Goal: Task Accomplishment & Management: Manage account settings

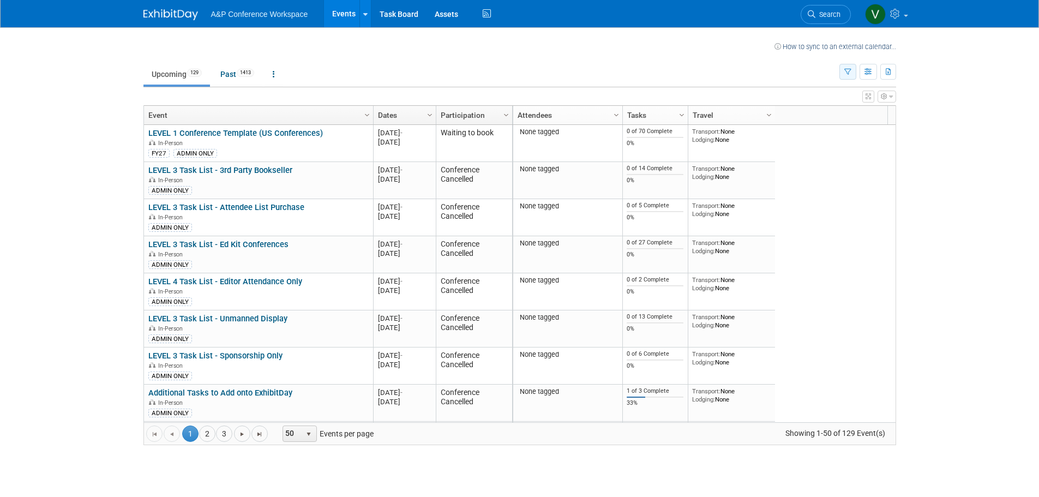
click at [848, 69] on icon "button" at bounding box center [847, 72] width 7 height 7
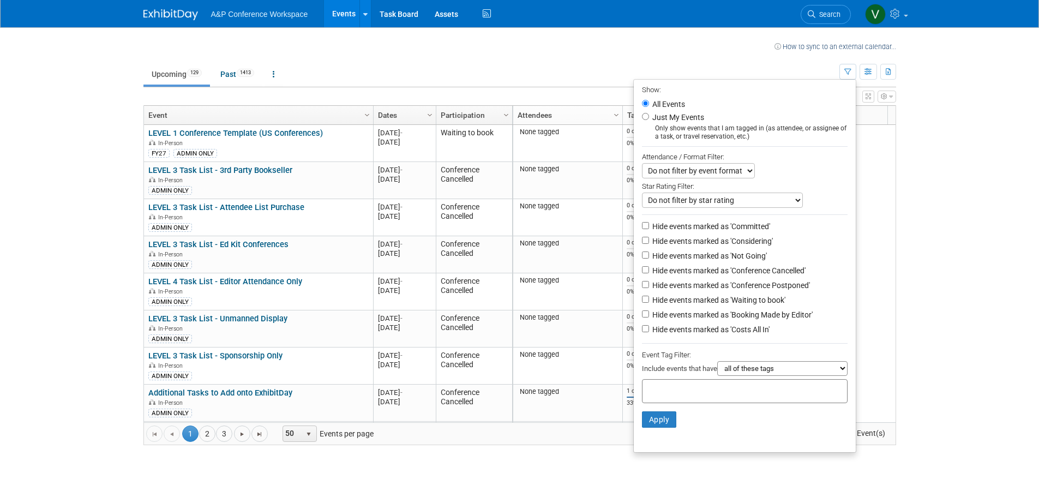
click at [778, 376] on select "all of these tags any one of these tags only and exactly these specific tags" at bounding box center [782, 368] width 130 height 15
select select "any"
click at [717, 368] on select "all of these tags any one of these tags only and exactly these specific tags" at bounding box center [782, 368] width 130 height 15
click at [668, 395] on input "text" at bounding box center [690, 389] width 87 height 11
type input "sel"
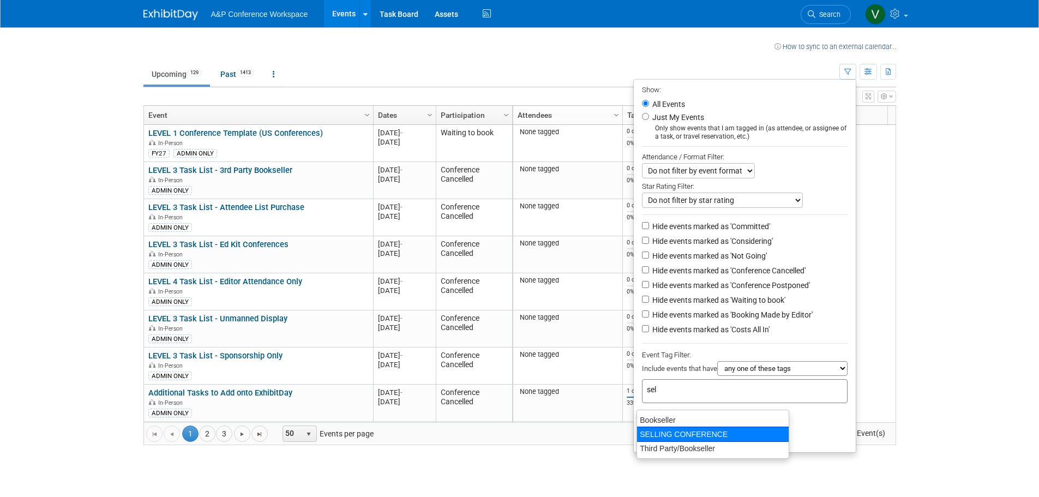
click at [678, 433] on div "SELLING CONFERENCE" at bounding box center [713, 434] width 153 height 15
type input "SELLING CONFERENCE"
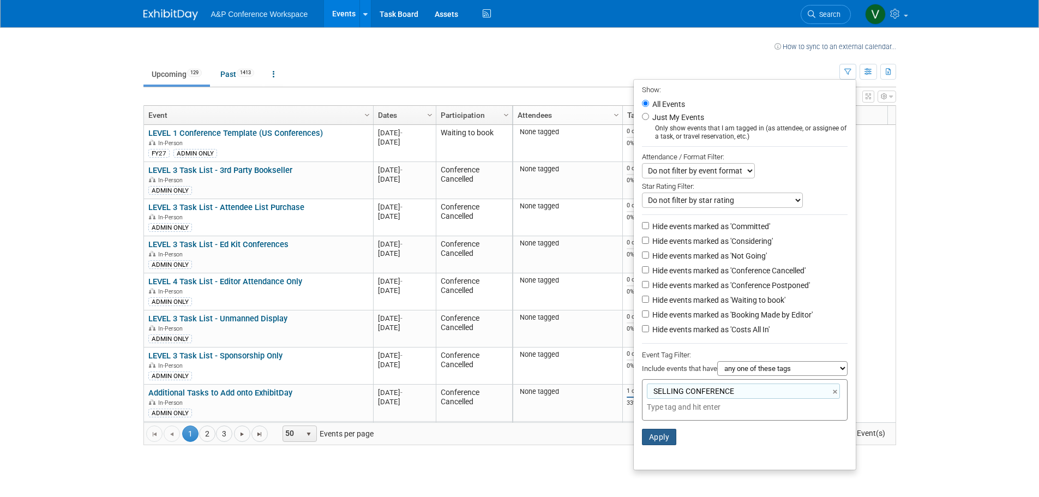
click at [657, 443] on button "Apply" at bounding box center [659, 437] width 35 height 16
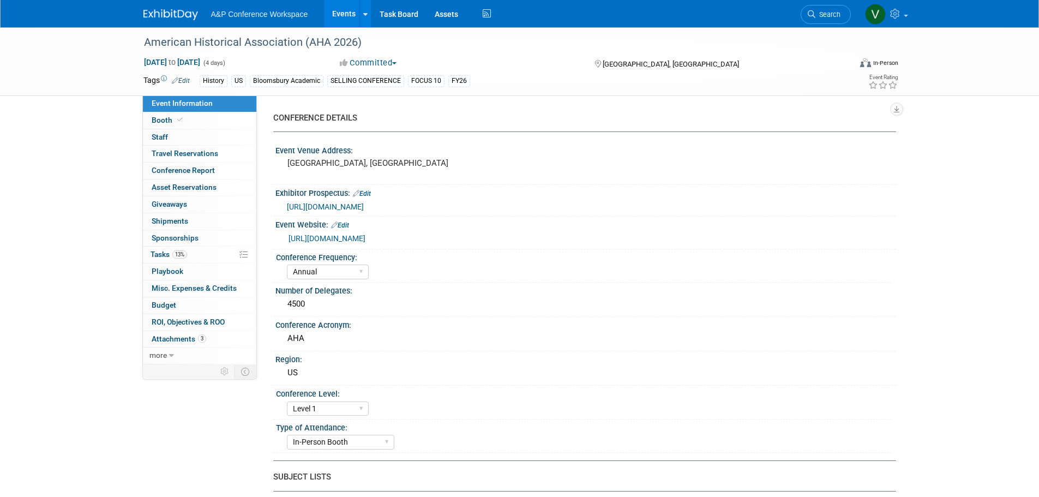
select select "Annual"
select select "Level 1"
select select "In-Person Booth"
select select "History"
select select "Bloomsbury Academic"
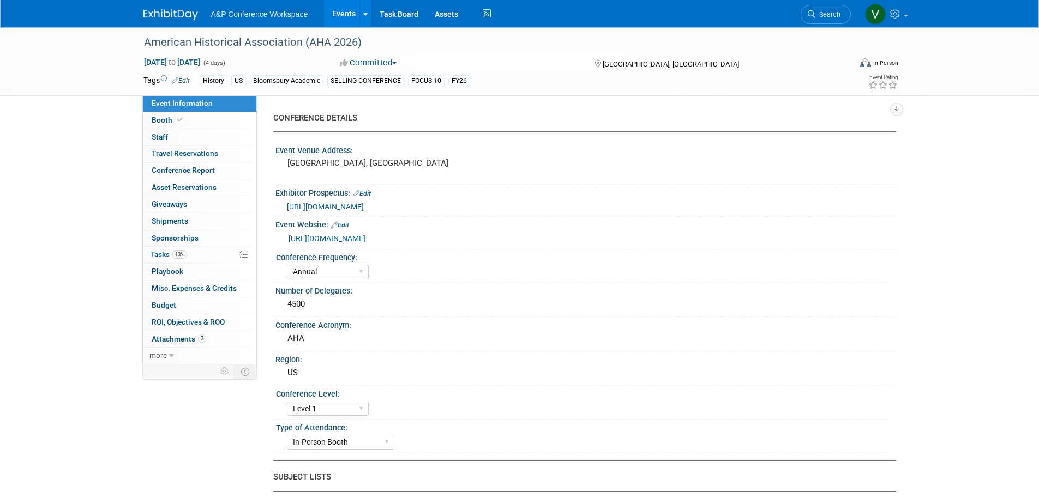
select select "Amanda Oney"
select select "Joe Kreuser"
select select "Caitlin Flint"
select select "Networking/Commissioning"
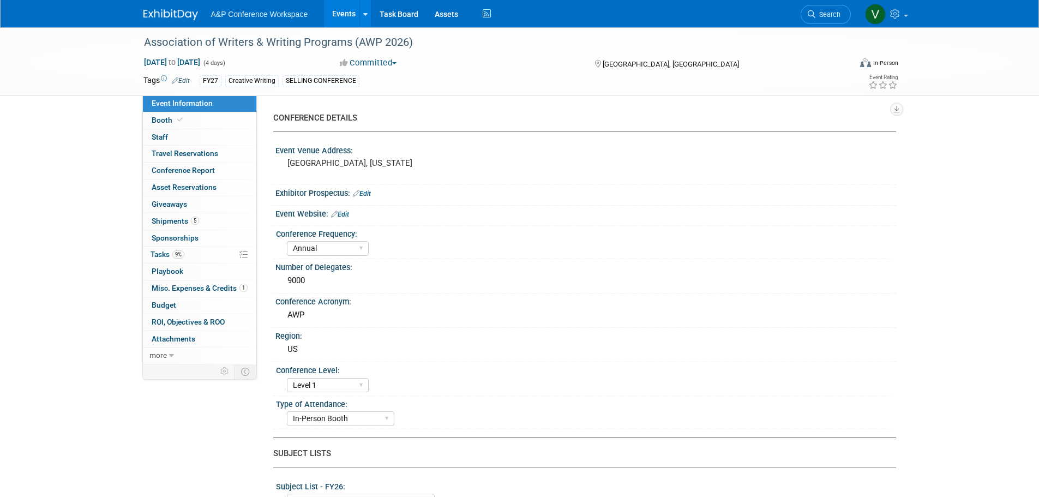
select select "Annual"
select select "Level 1"
select select "In-Person Booth"
select select "Creative Writing"
select select "Bloomsbury Academic"
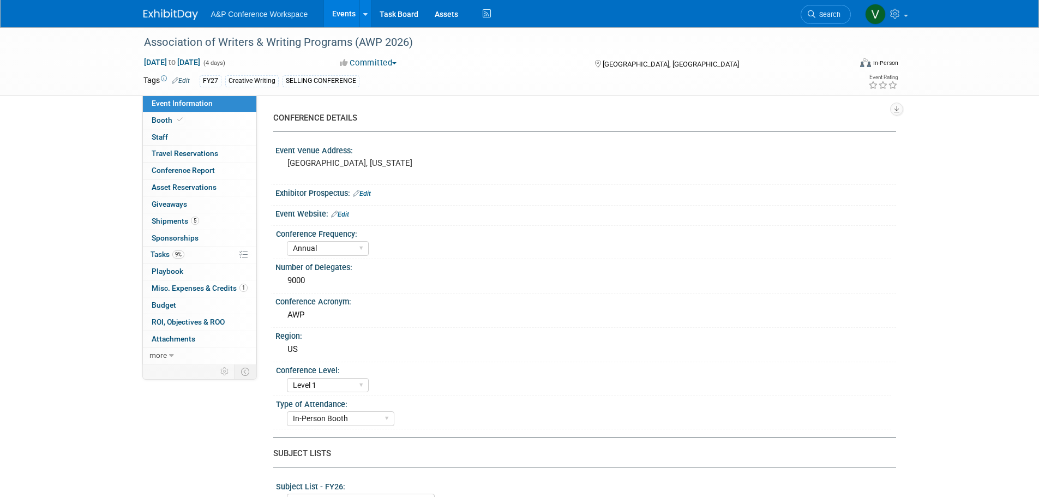
select select "Anne Weston"
select select "Paige Papandrea"
select select "Brand/Subject Presence​"
